Goal: Check status

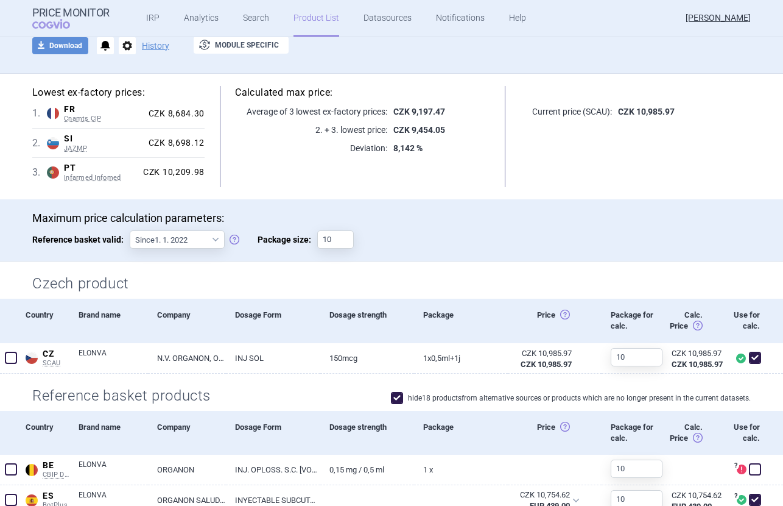
scroll to position [91, 0]
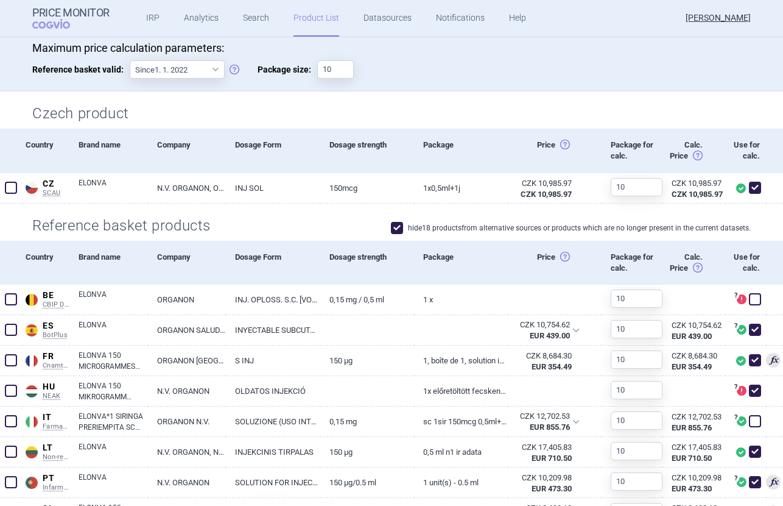
scroll to position [294, 0]
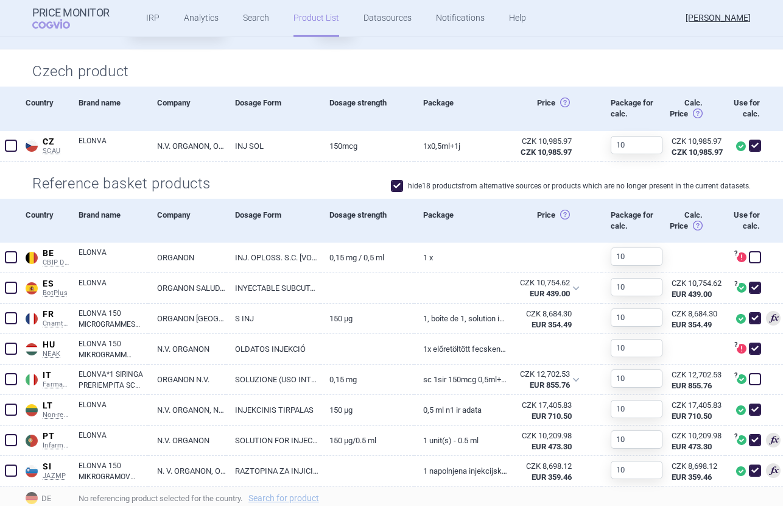
click at [405, 183] on span at bounding box center [397, 186] width 18 height 18
checkbox input "false"
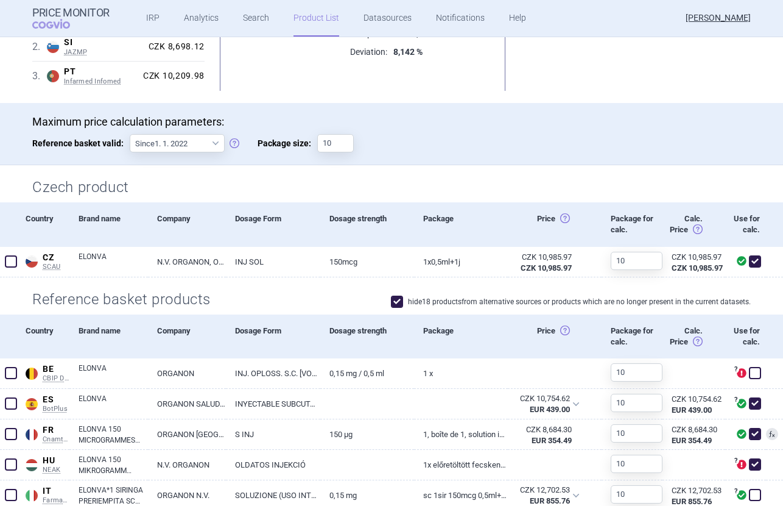
scroll to position [344, 0]
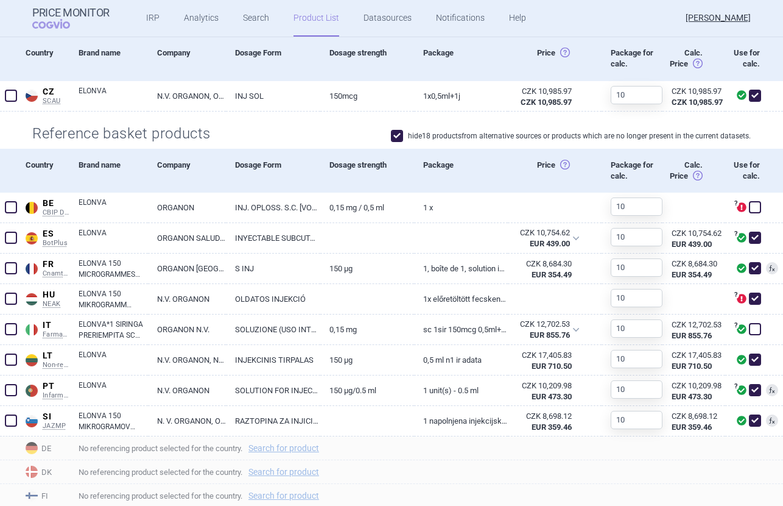
click at [398, 135] on span at bounding box center [397, 136] width 12 height 12
checkbox input "false"
